Goal: Information Seeking & Learning: Learn about a topic

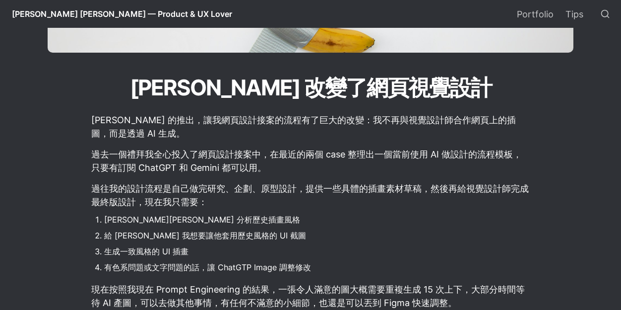
scroll to position [149, 0]
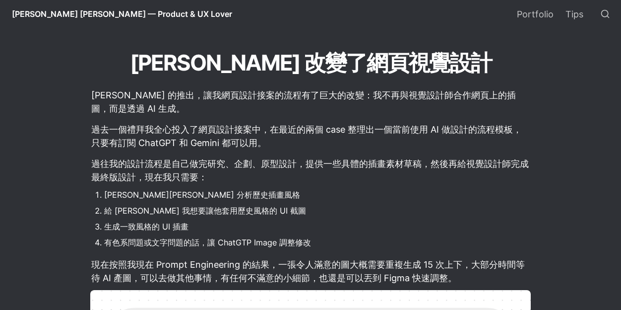
drag, startPoint x: 336, startPoint y: 242, endPoint x: 77, endPoint y: 167, distance: 270.1
copy article "過往我的設計流程是自己做完研究、企劃、原型設計，提供一些具體的插畫素材草稿，然後再給視覺設計師完成最終版設計，現在我只需要： [PERSON_NAME]Nan…"
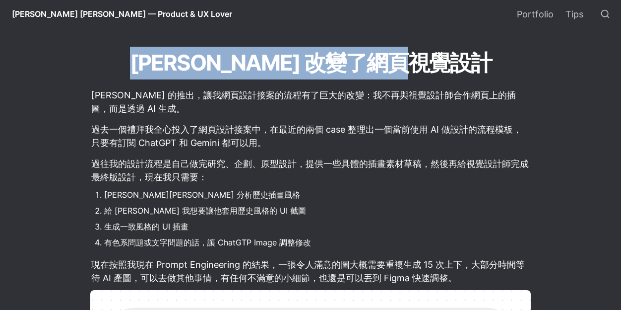
drag, startPoint x: 162, startPoint y: 61, endPoint x: 435, endPoint y: 62, distance: 272.9
click at [435, 62] on h1 "[PERSON_NAME] 改變了網頁視覺設計" at bounding box center [311, 63] width 526 height 35
copy h1 "[PERSON_NAME] 改變了網頁視覺"
